Goal: Task Accomplishment & Management: Manage account settings

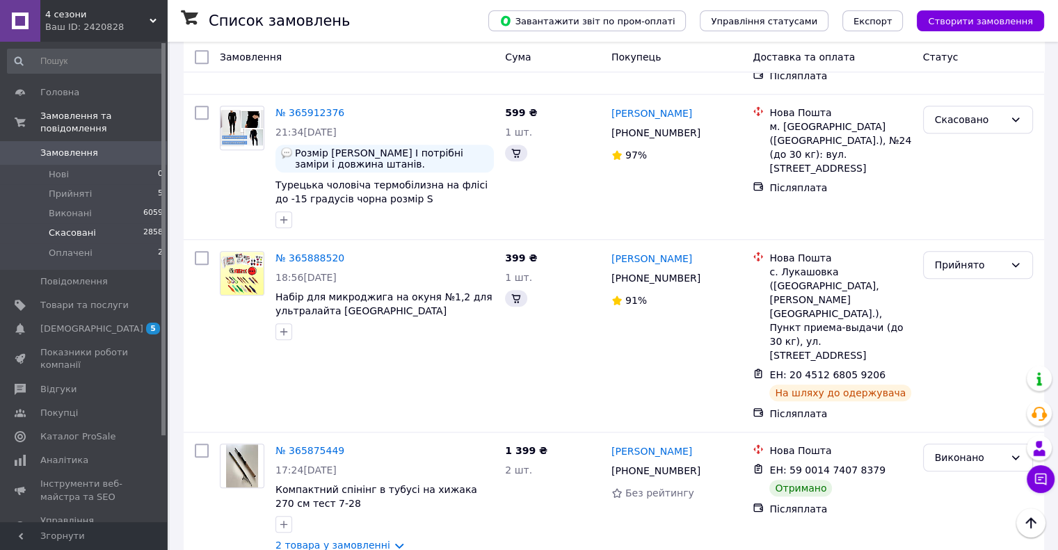
scroll to position [1043, 0]
click at [81, 188] on span "Прийняті" at bounding box center [70, 194] width 43 height 13
click at [63, 184] on li "Прийняті 5" at bounding box center [85, 193] width 171 height 19
click at [72, 191] on li "Прийняті 5" at bounding box center [85, 193] width 171 height 19
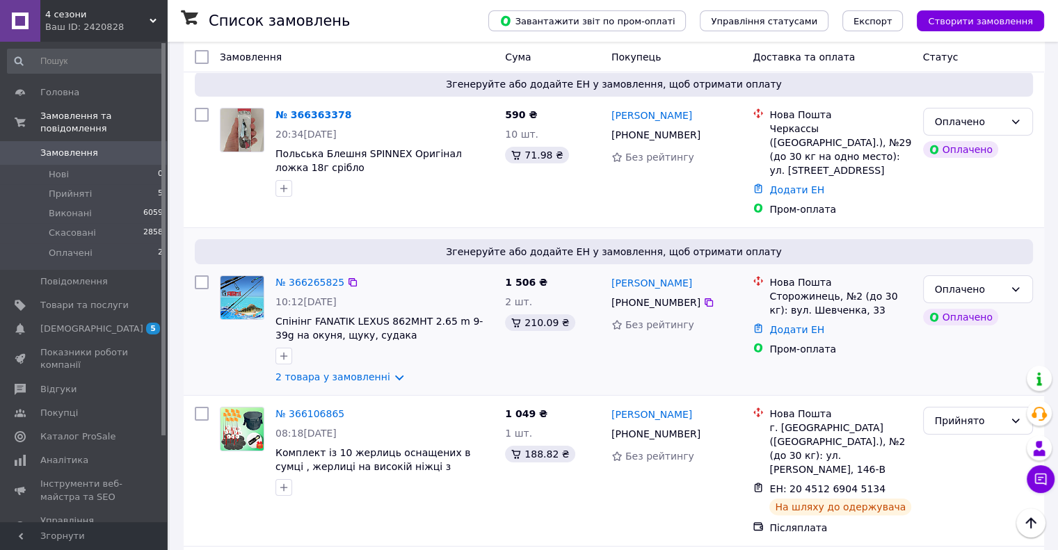
scroll to position [139, 0]
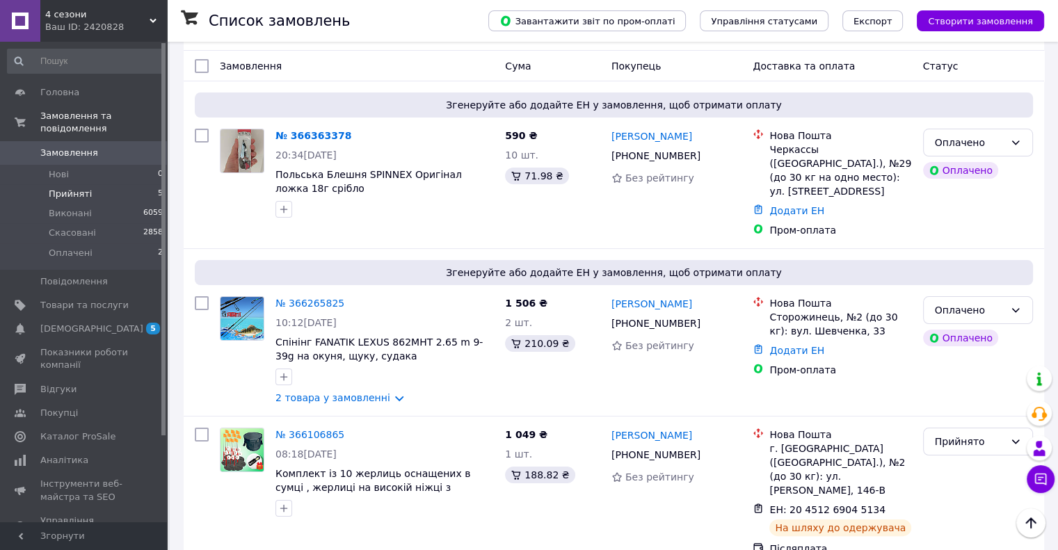
click at [83, 188] on span "Прийняті" at bounding box center [70, 194] width 43 height 13
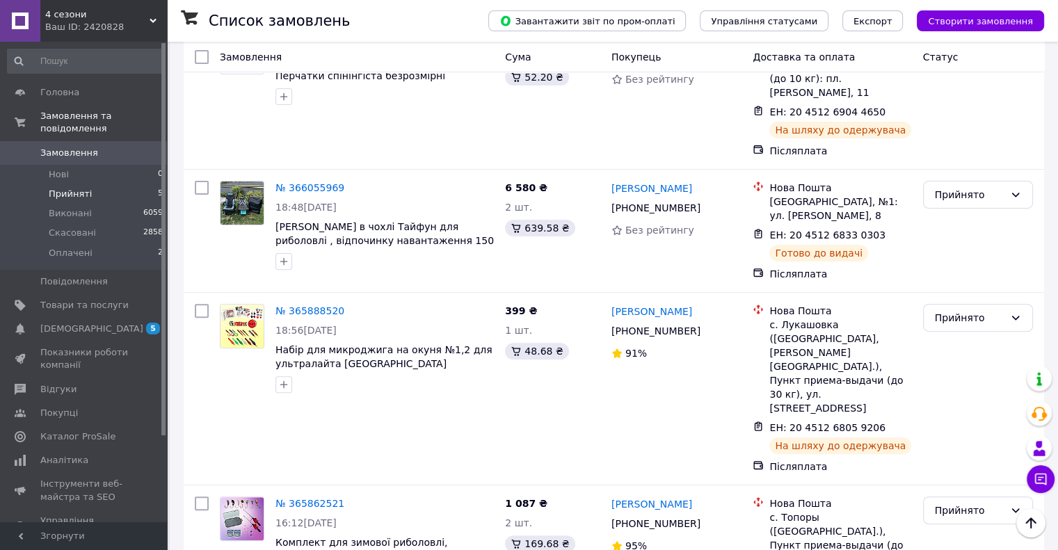
scroll to position [401, 0]
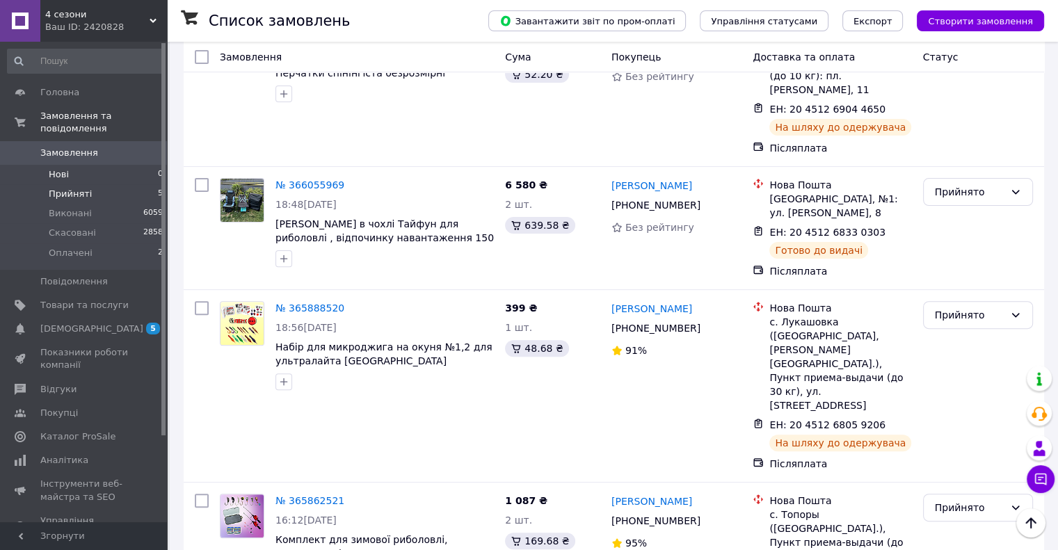
click at [72, 165] on li "Нові 0" at bounding box center [85, 174] width 171 height 19
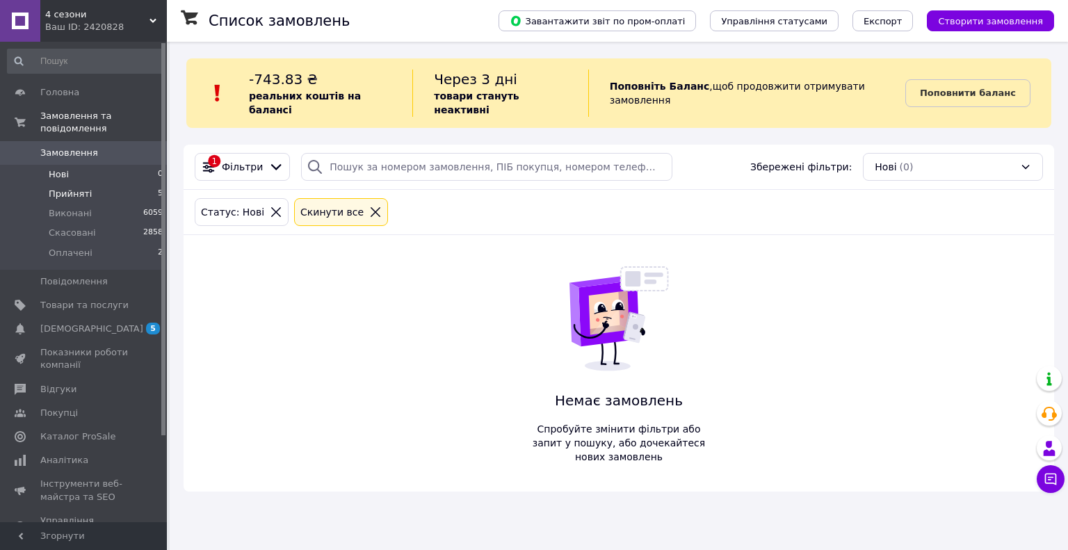
click at [83, 188] on span "Прийняті" at bounding box center [70, 194] width 43 height 13
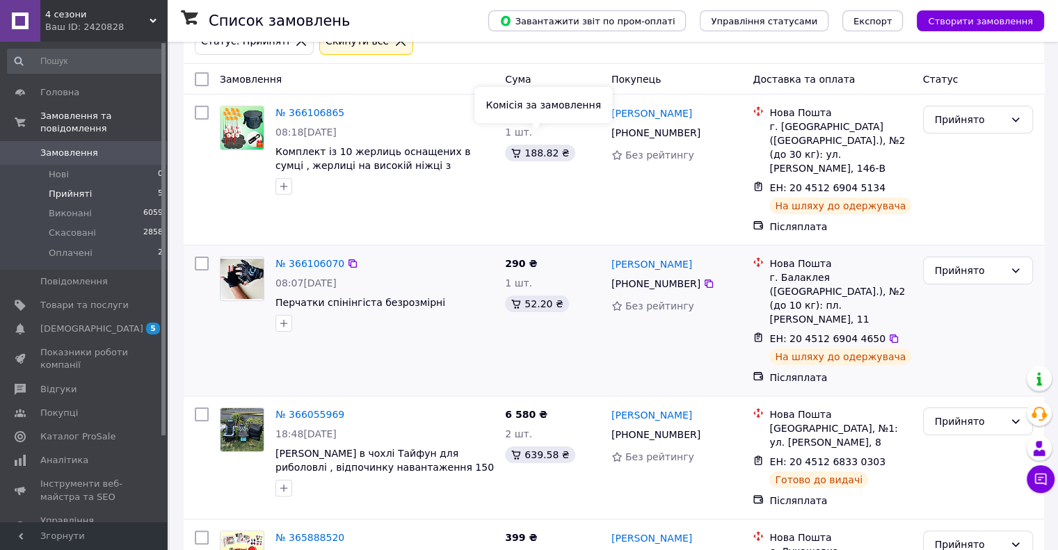
scroll to position [401, 0]
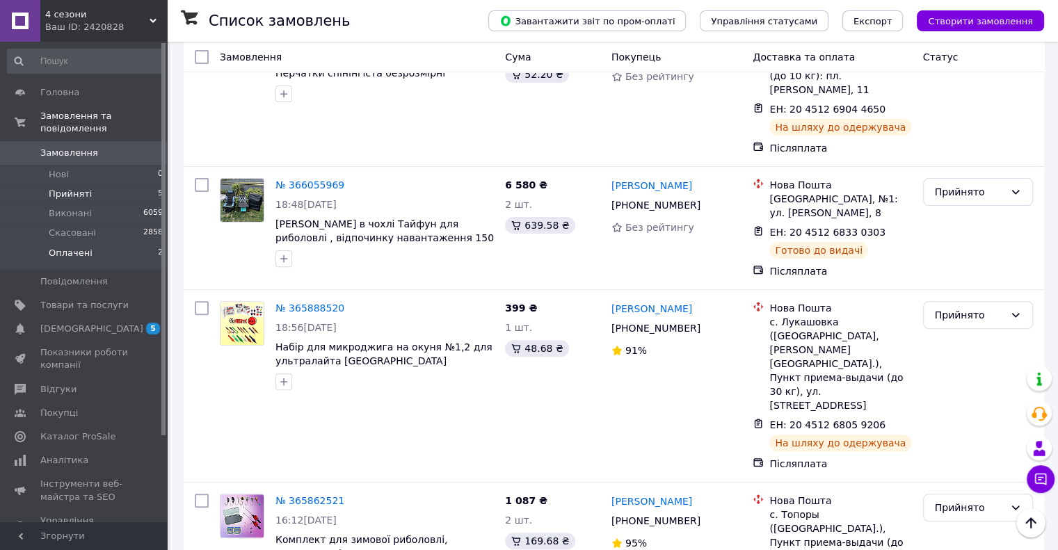
click at [74, 247] on span "Оплачені" at bounding box center [71, 253] width 44 height 13
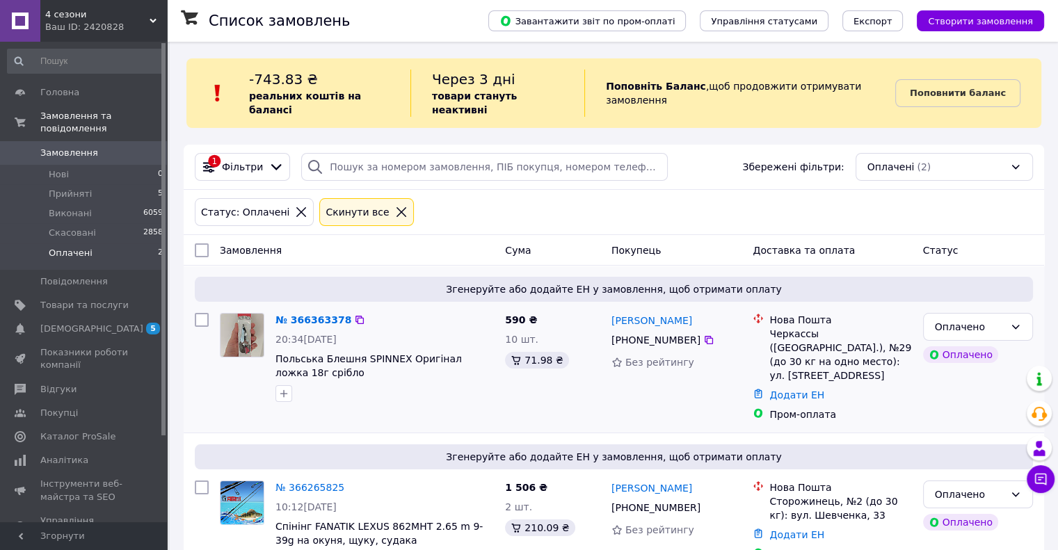
scroll to position [37, 0]
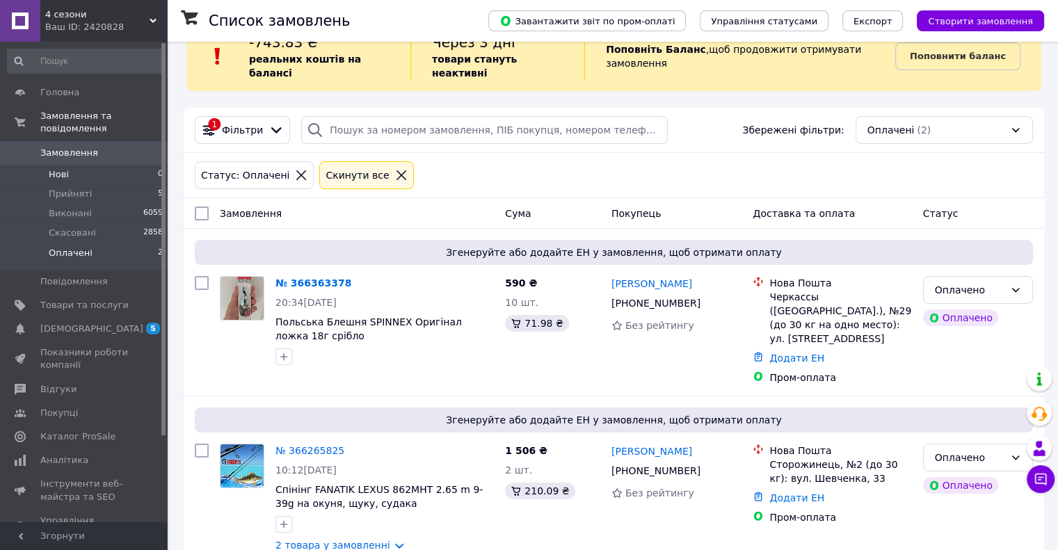
click at [86, 165] on li "Нові 0" at bounding box center [85, 174] width 171 height 19
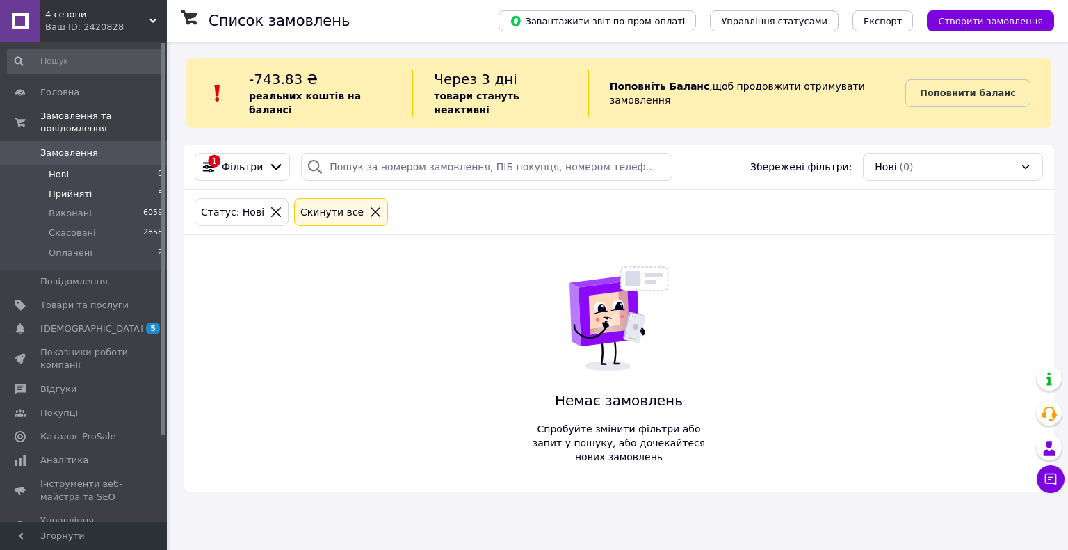
click at [86, 184] on li "Прийняті 5" at bounding box center [85, 193] width 171 height 19
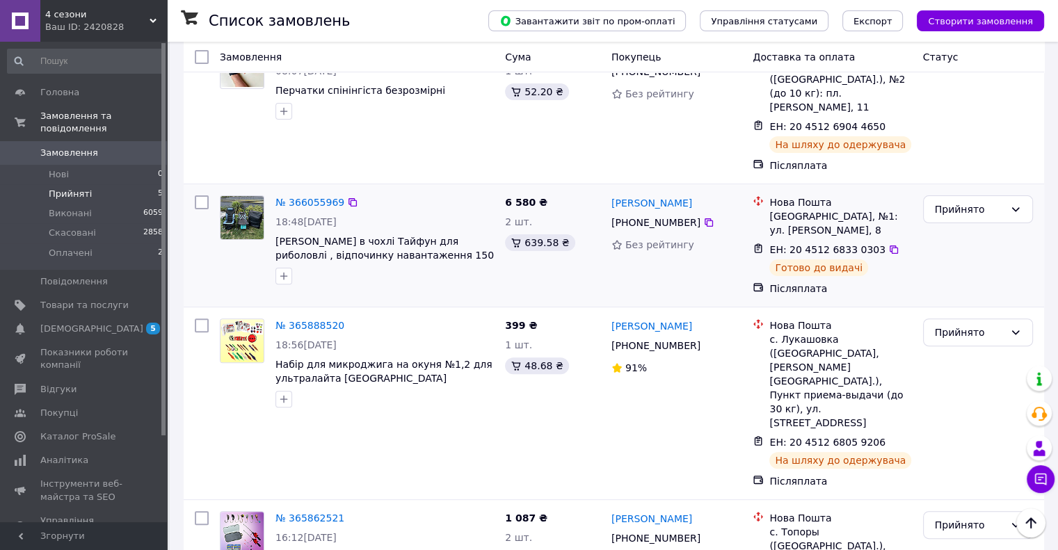
scroll to position [401, 0]
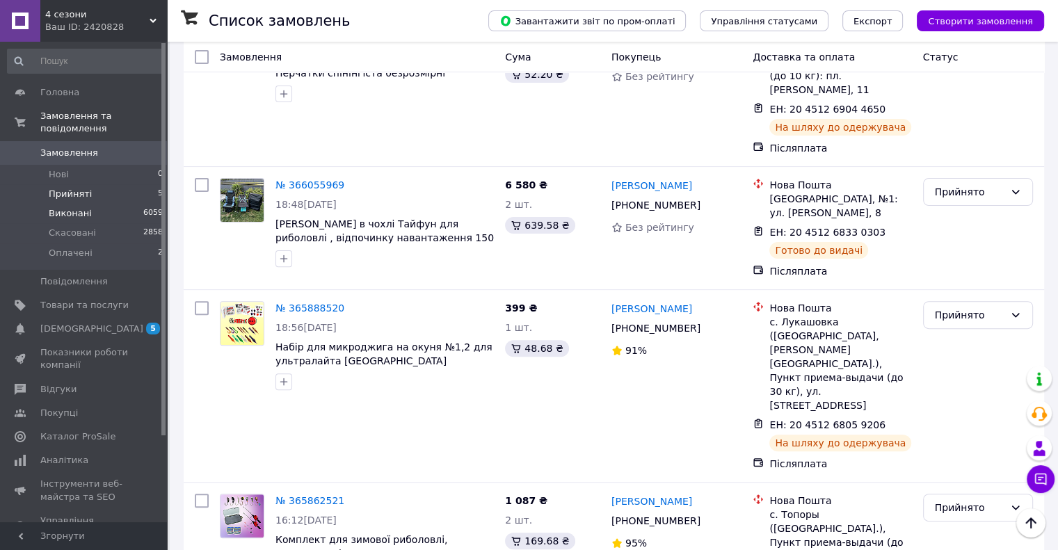
click at [102, 207] on li "Виконані 6059" at bounding box center [85, 213] width 171 height 19
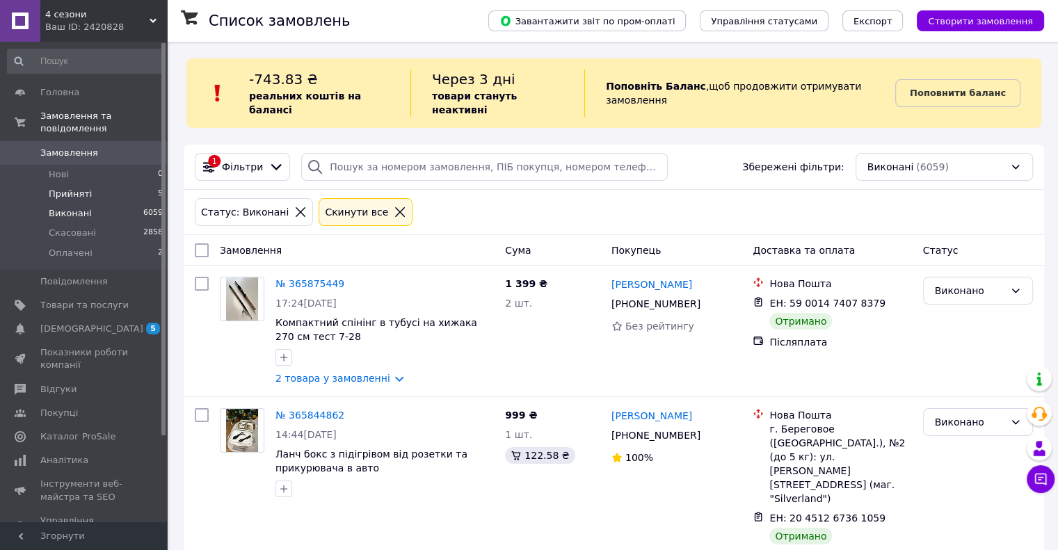
click at [72, 188] on span "Прийняті" at bounding box center [70, 194] width 43 height 13
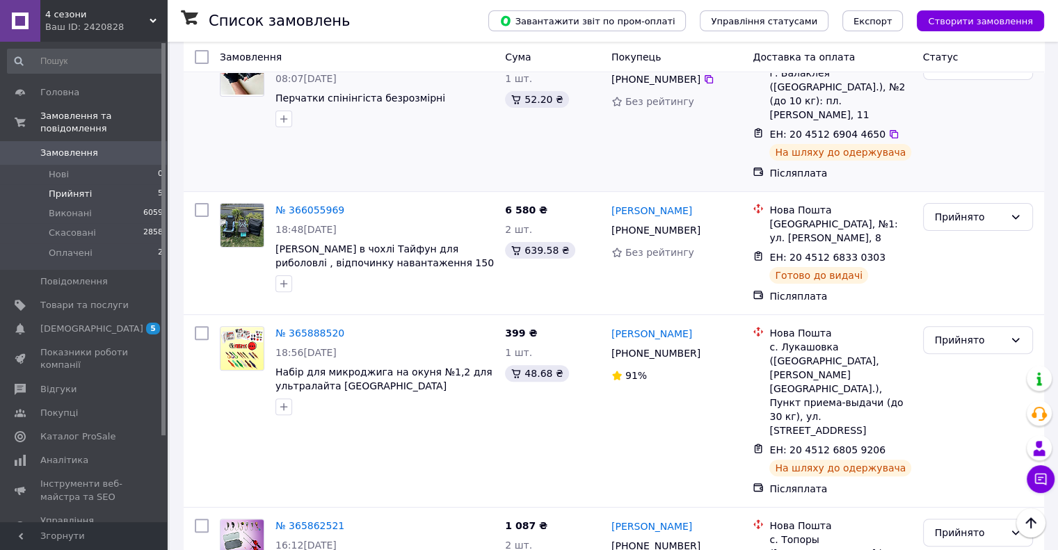
scroll to position [401, 0]
